Goal: Task Accomplishment & Management: Manage account settings

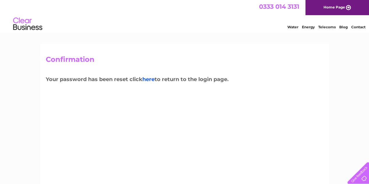
click at [148, 79] on link "here" at bounding box center [149, 79] width 12 height 6
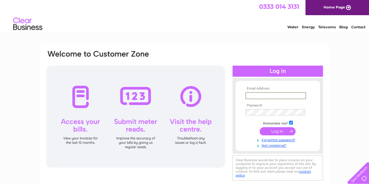
type input "lindsay@almond-ec.com"
click at [273, 132] on input "submit" at bounding box center [278, 131] width 36 height 8
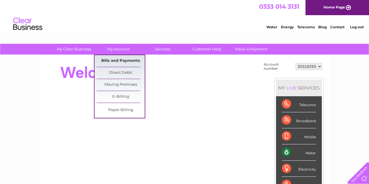
click at [126, 62] on link "Bills and Payments" at bounding box center [121, 61] width 48 height 12
